Goal: Use online tool/utility: Utilize a website feature to perform a specific function

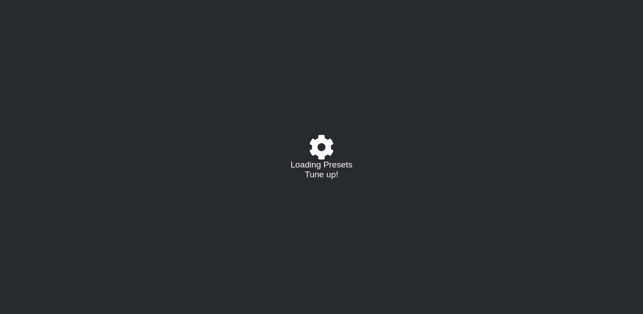
select select "/022778187789"
select select "C"
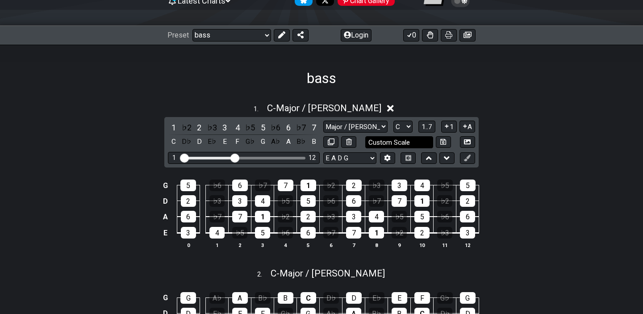
scroll to position [111, 0]
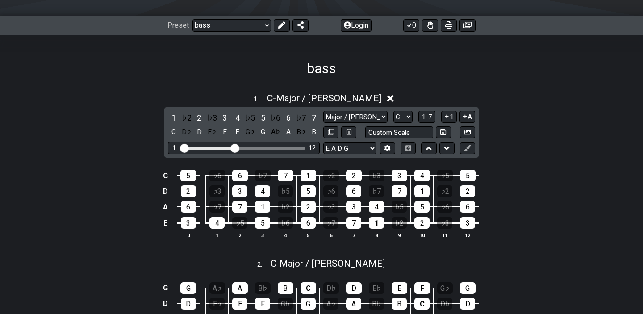
click at [387, 100] on icon at bounding box center [390, 98] width 7 height 7
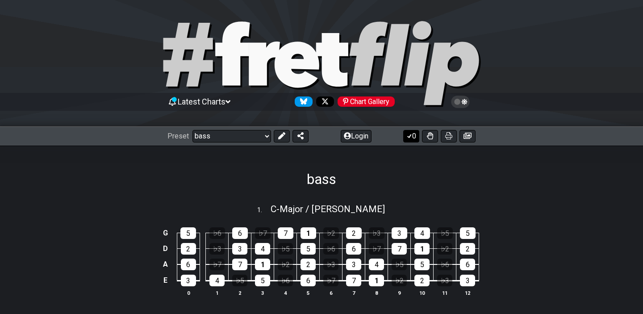
click at [412, 134] on button "0" at bounding box center [411, 136] width 16 height 12
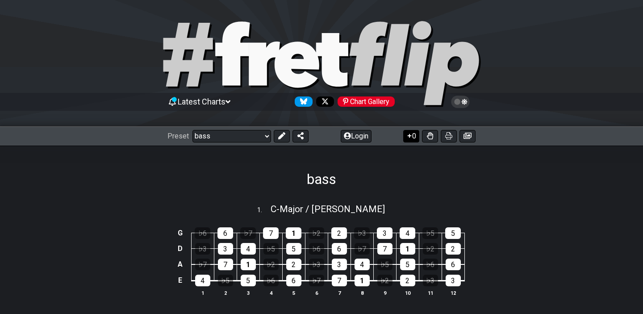
click at [412, 134] on button "0" at bounding box center [411, 136] width 16 height 12
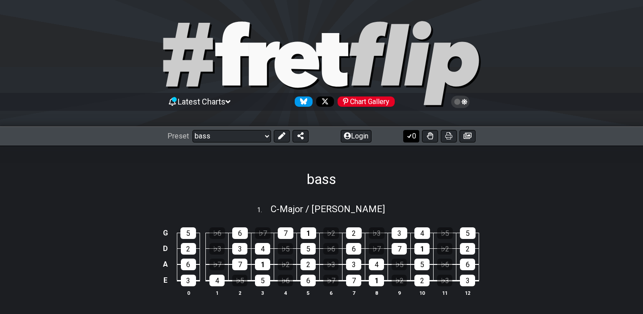
click at [412, 135] on button "0" at bounding box center [411, 136] width 16 height 12
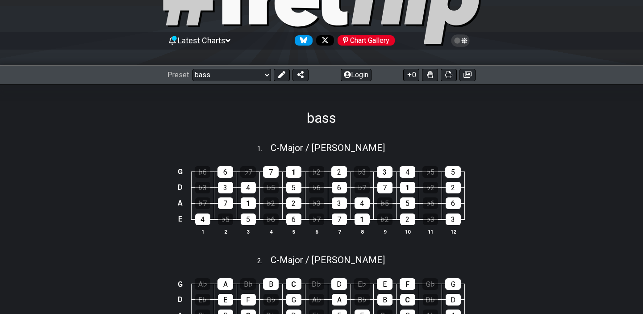
scroll to position [62, 0]
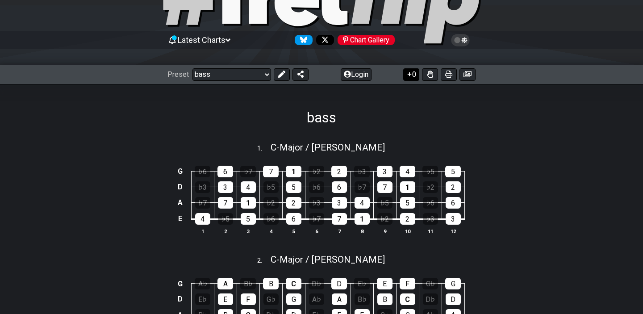
click at [412, 77] on button "0" at bounding box center [411, 74] width 16 height 12
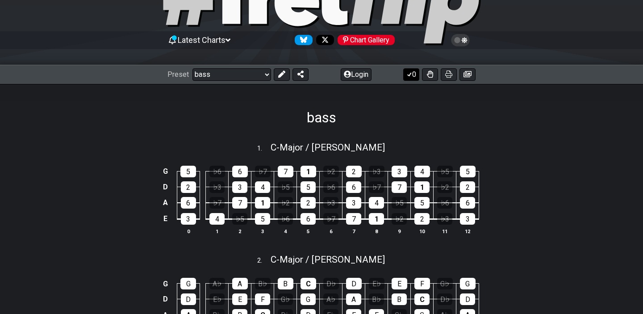
click at [412, 77] on button "0" at bounding box center [411, 74] width 16 height 12
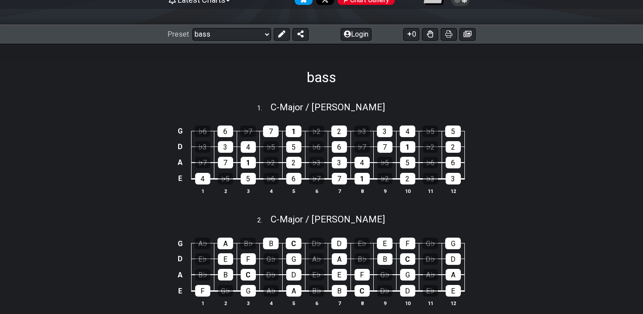
scroll to position [117, 0]
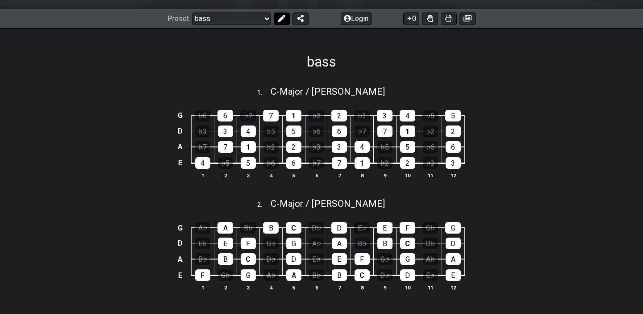
click at [286, 20] on button at bounding box center [282, 18] width 16 height 12
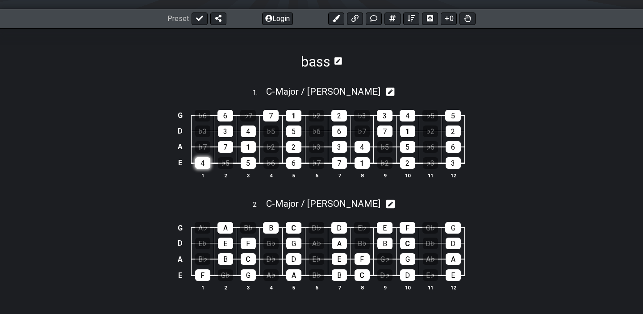
click at [208, 163] on div "4" at bounding box center [202, 163] width 15 height 12
click at [203, 167] on div "4" at bounding box center [202, 163] width 15 height 12
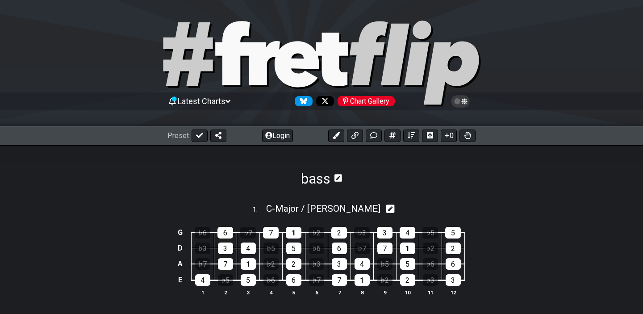
scroll to position [0, 0]
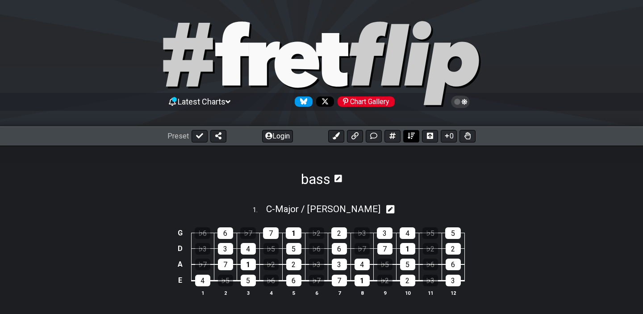
click at [413, 133] on icon at bounding box center [411, 135] width 7 height 7
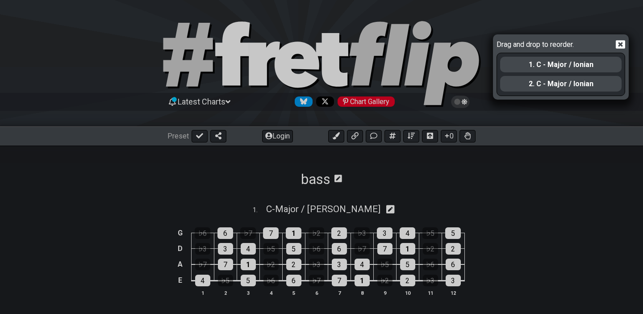
click at [618, 47] on icon at bounding box center [620, 44] width 9 height 8
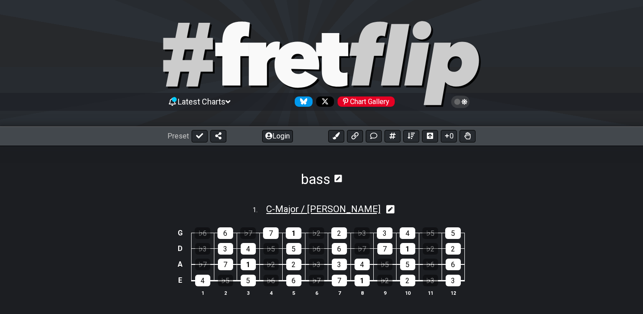
click at [296, 211] on span "C - Major / Ionian" at bounding box center [323, 209] width 114 height 11
select select "C"
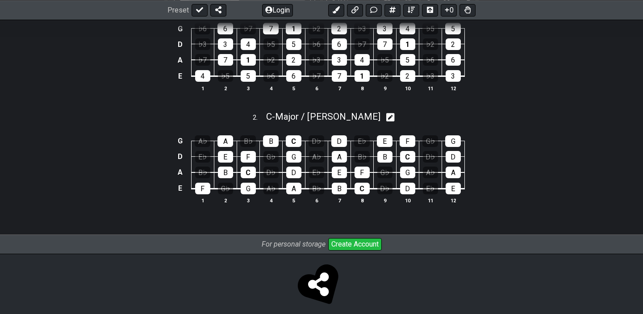
scroll to position [260, 0]
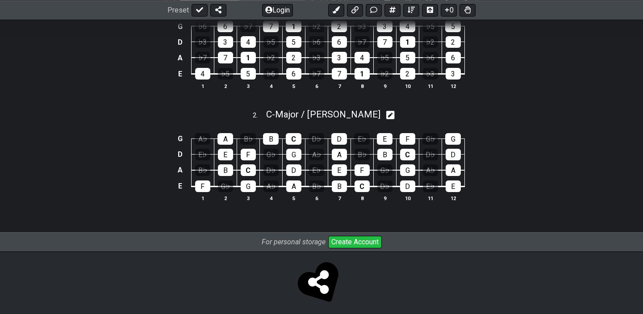
click at [386, 113] on icon at bounding box center [390, 115] width 8 height 8
select select "C"
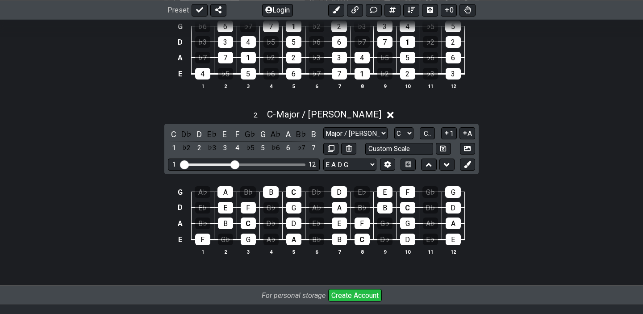
scroll to position [272, 0]
